Goal: Task Accomplishment & Management: Manage account settings

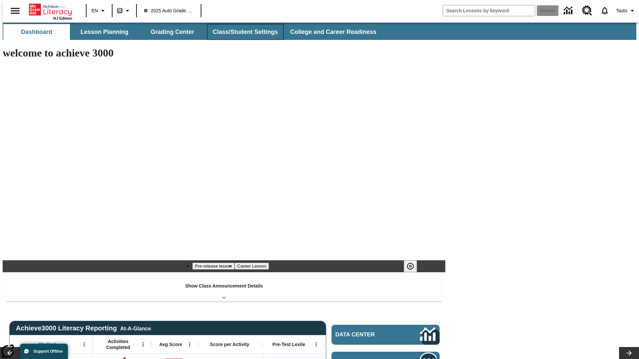
click at [242, 32] on button "Class/Student Settings" at bounding box center [245, 32] width 77 height 16
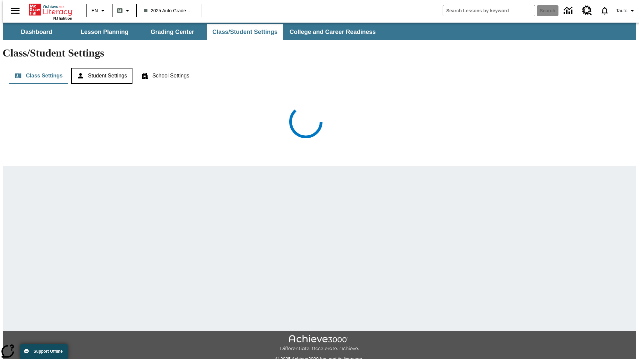
click at [100, 68] on button "Student Settings" at bounding box center [101, 76] width 61 height 16
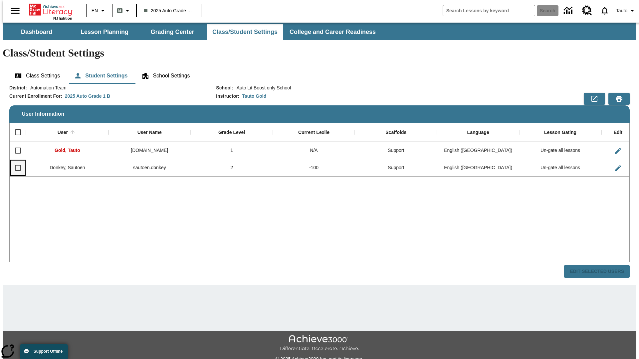
click at [15, 161] on input "Select row" at bounding box center [18, 168] width 14 height 14
checkbox input "true"
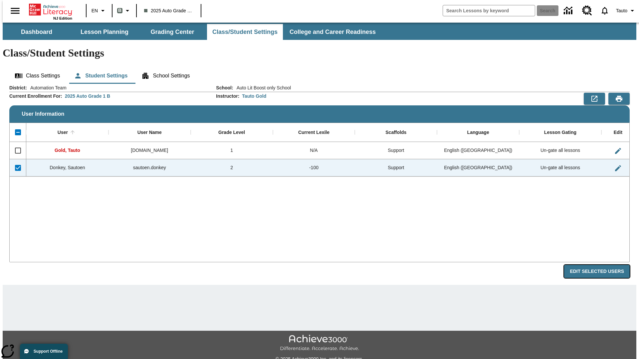
click at [602, 265] on button "Edit Selected Users" at bounding box center [597, 271] width 66 height 13
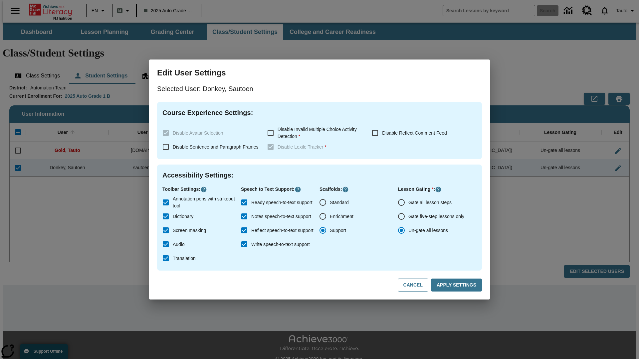
click at [401, 203] on input "Gate all lesson steps" at bounding box center [401, 203] width 14 height 14
radio input "true"
click at [457, 285] on button "Apply Settings" at bounding box center [456, 285] width 51 height 13
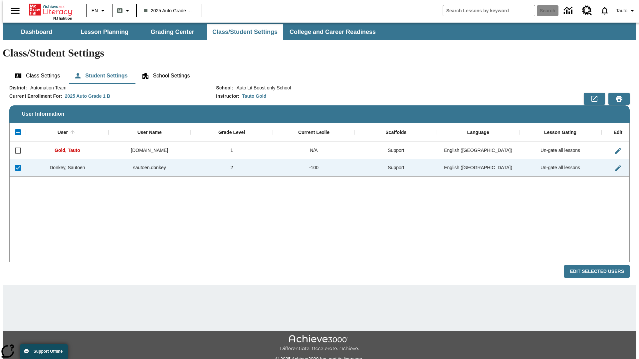
checkbox input "false"
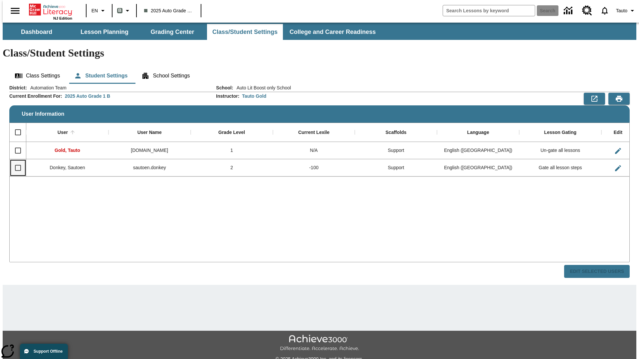
click at [15, 161] on input "Select row" at bounding box center [18, 168] width 14 height 14
checkbox input "true"
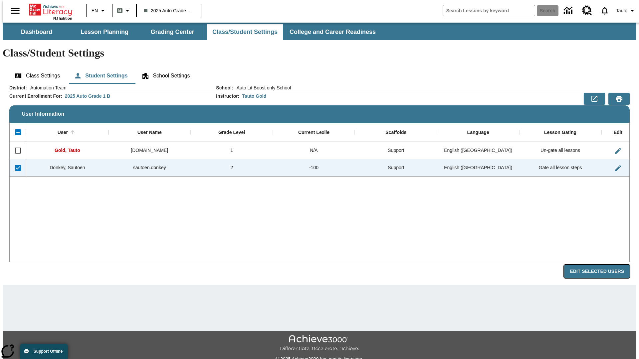
click at [602, 265] on button "Edit Selected Users" at bounding box center [597, 271] width 66 height 13
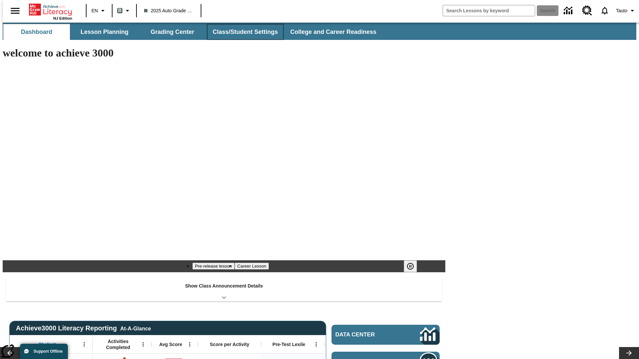
click at [242, 32] on button "Class/Student Settings" at bounding box center [245, 32] width 77 height 16
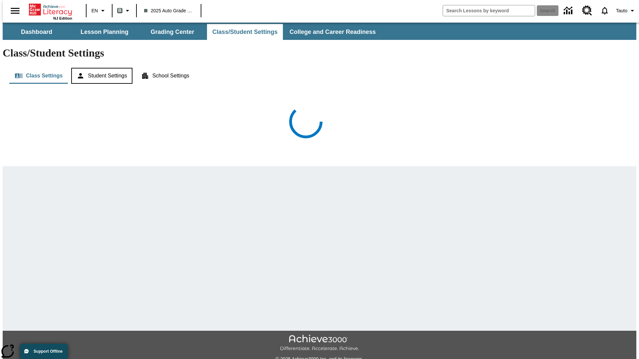
click at [100, 68] on button "Student Settings" at bounding box center [101, 76] width 61 height 16
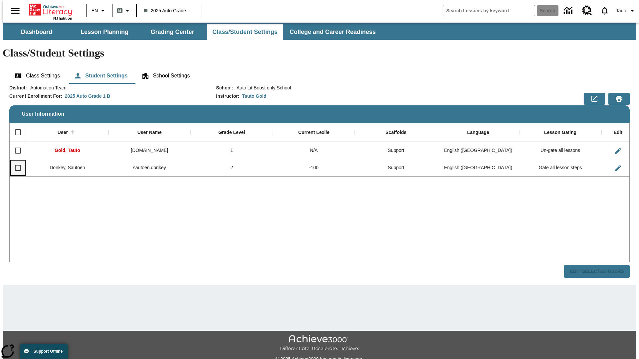
click at [15, 161] on input "Select row" at bounding box center [18, 168] width 14 height 14
checkbox input "true"
